Goal: Find specific page/section: Find specific page/section

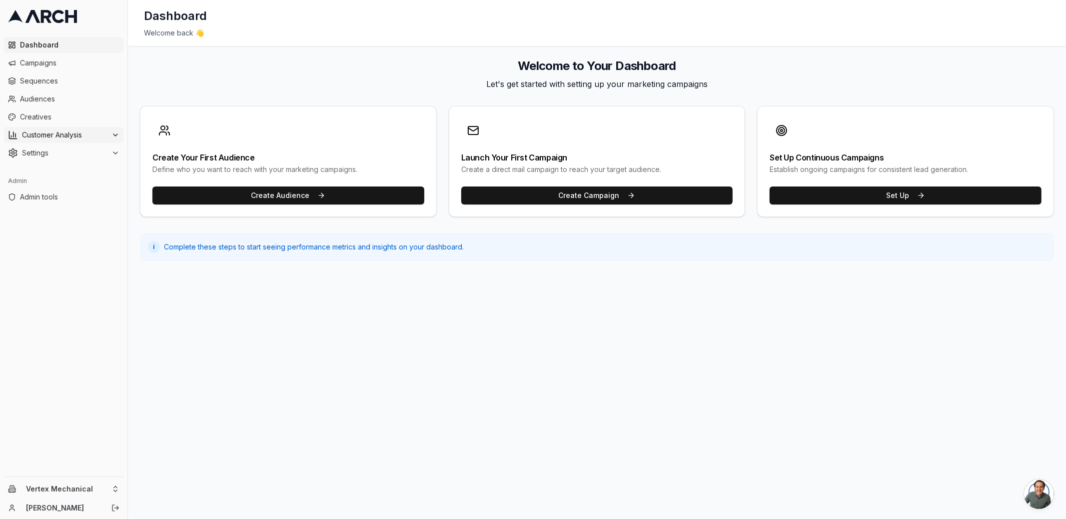
click at [114, 132] on icon at bounding box center [115, 135] width 8 height 8
click at [114, 188] on icon at bounding box center [115, 185] width 8 height 8
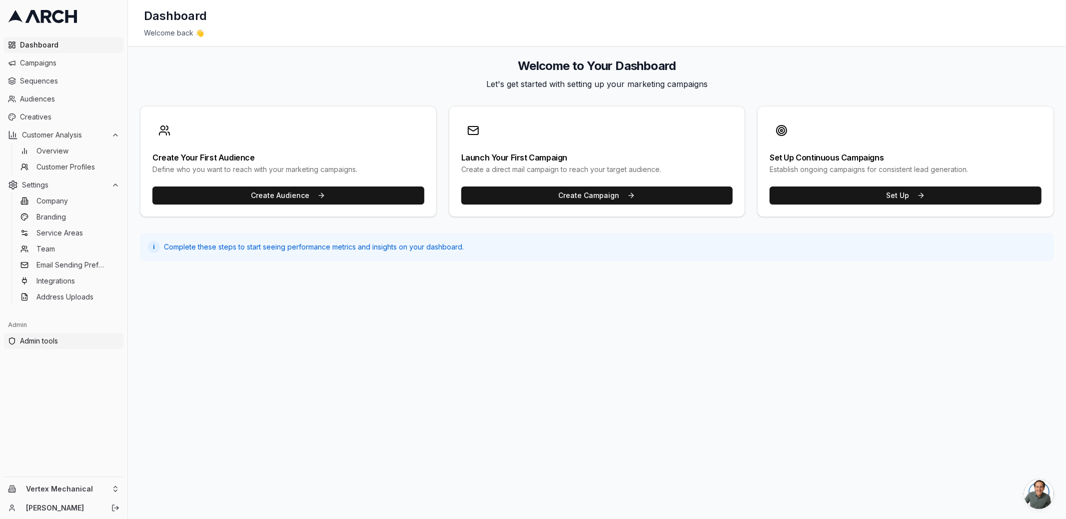
click at [53, 341] on span "Admin tools" at bounding box center [69, 341] width 99 height 10
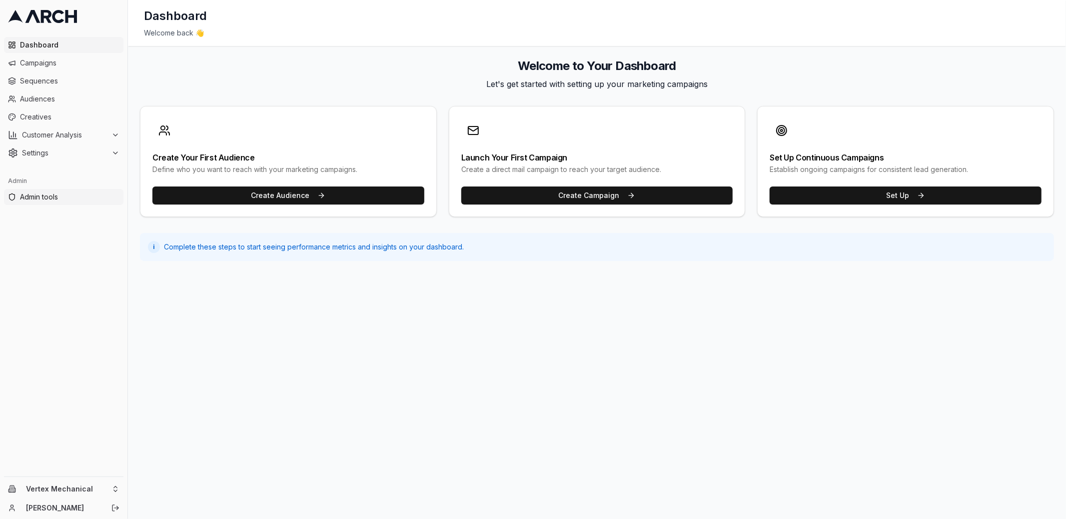
click at [58, 200] on span "Admin tools" at bounding box center [69, 197] width 99 height 10
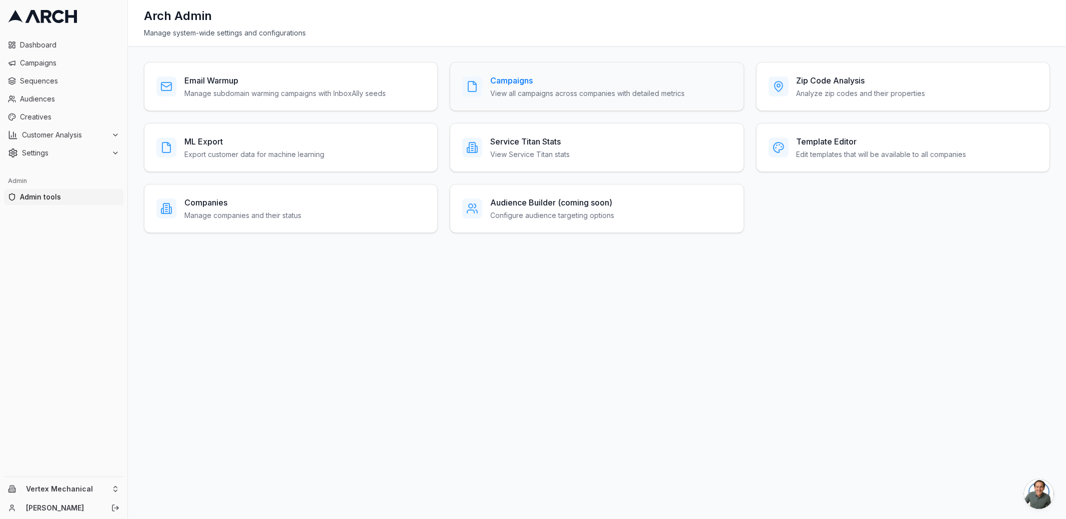
click at [494, 88] on p "View all campaigns across companies with detailed metrics" at bounding box center [587, 93] width 194 height 10
